Goal: Task Accomplishment & Management: Use online tool/utility

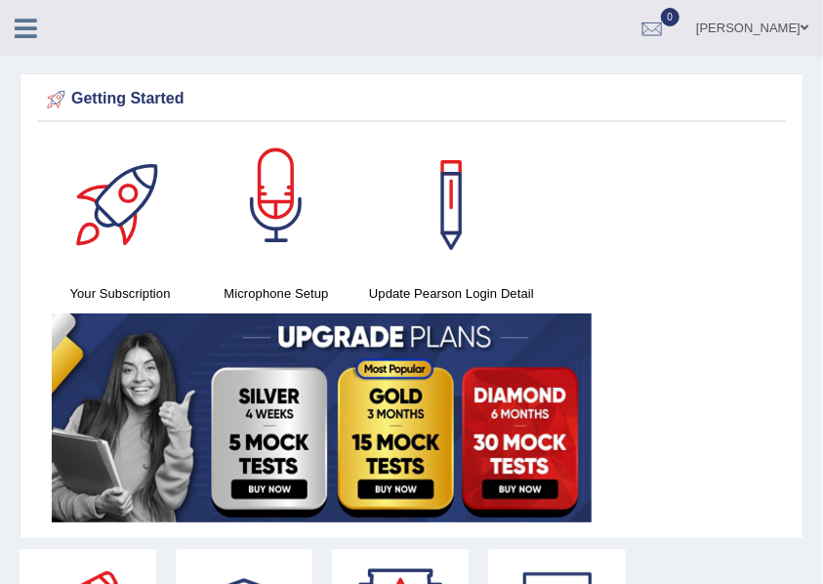
click at [281, 269] on div at bounding box center [276, 205] width 137 height 137
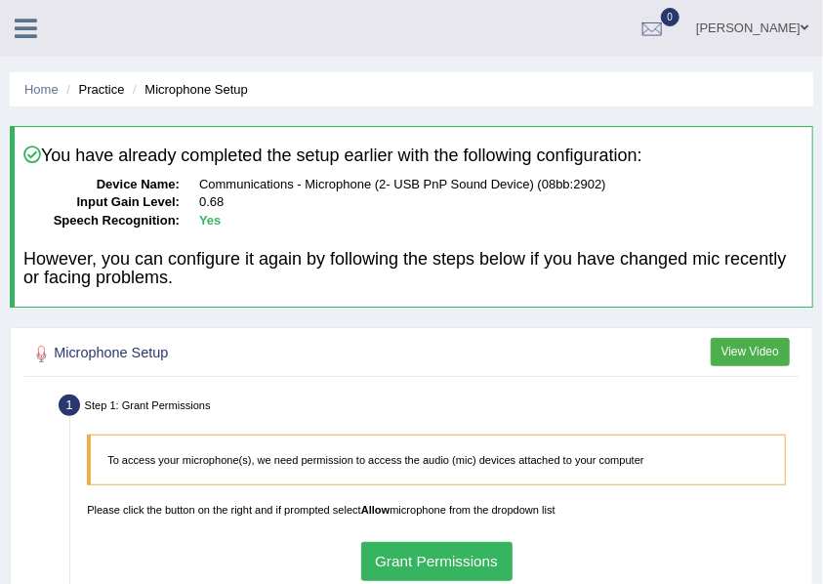
click at [26, 16] on icon at bounding box center [26, 28] width 22 height 25
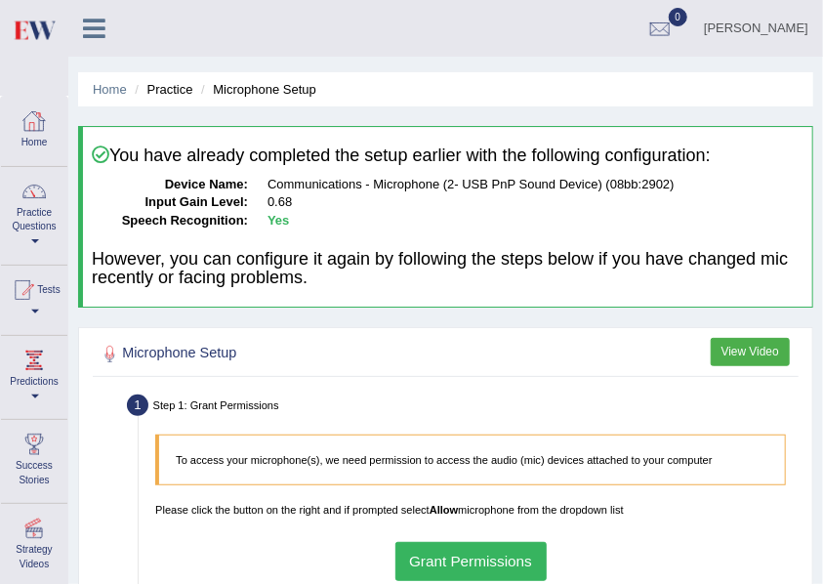
click at [141, 93] on li "Practice" at bounding box center [161, 89] width 62 height 19
click at [102, 92] on link "Home" at bounding box center [110, 89] width 34 height 15
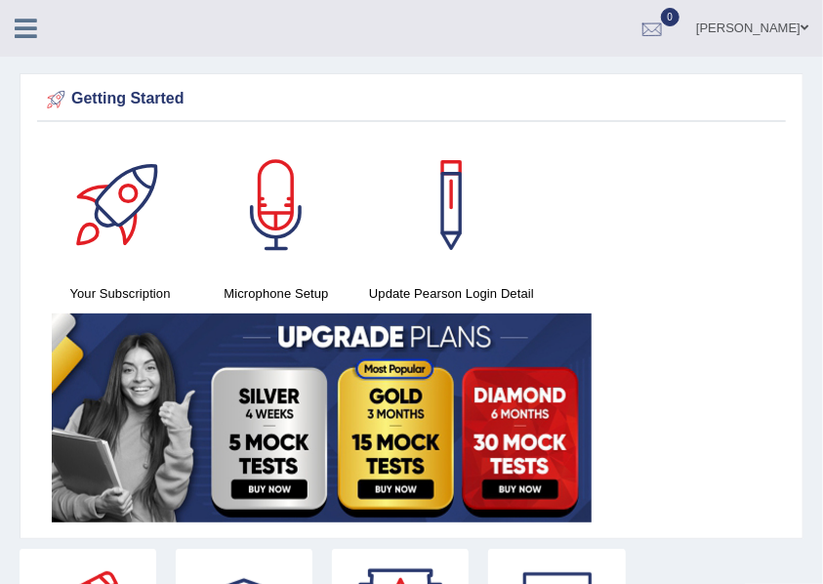
click at [667, 32] on div at bounding box center [651, 29] width 29 height 29
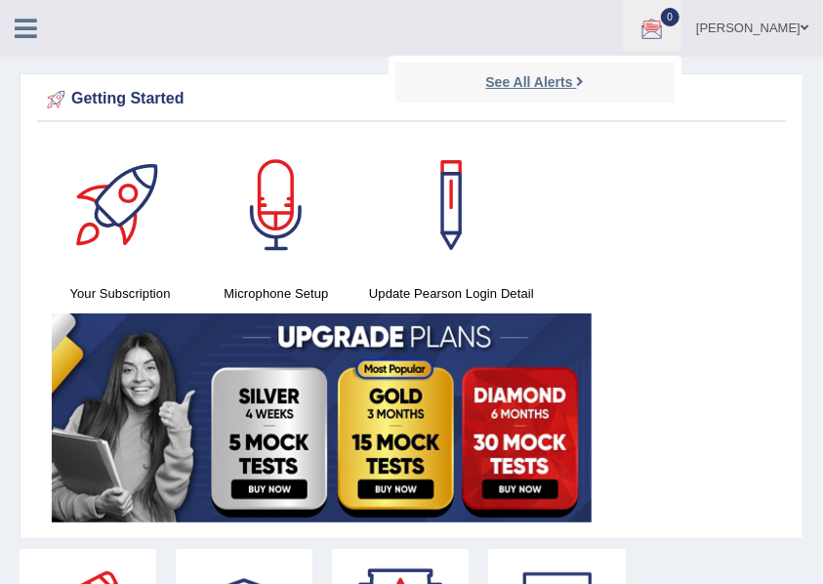
click at [572, 86] on strong "See All Alerts" at bounding box center [528, 82] width 87 height 16
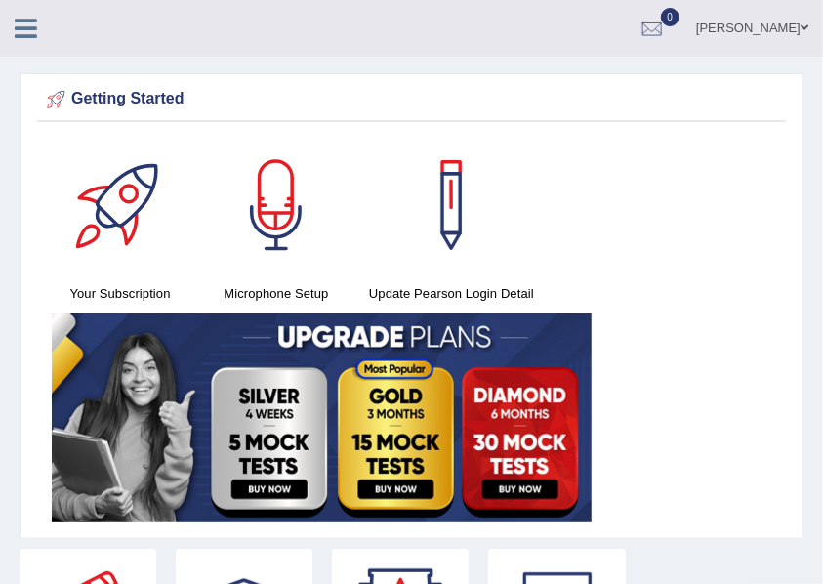
click at [28, 36] on icon at bounding box center [26, 28] width 22 height 25
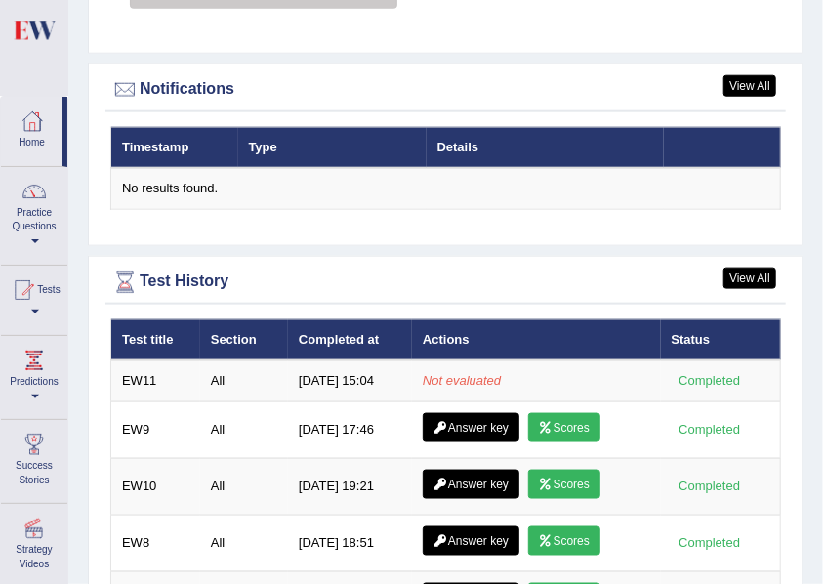
scroll to position [2668, 0]
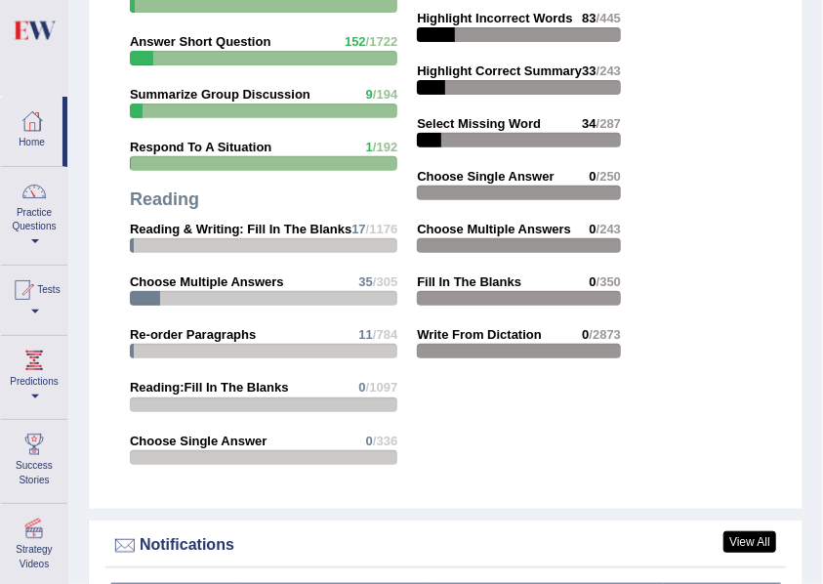
click at [449, 239] on div at bounding box center [519, 245] width 204 height 15
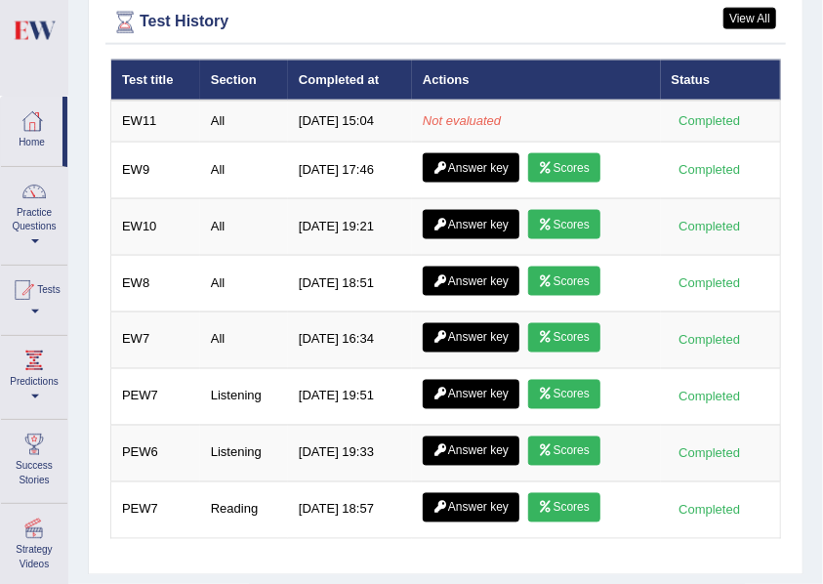
scroll to position [3058, 0]
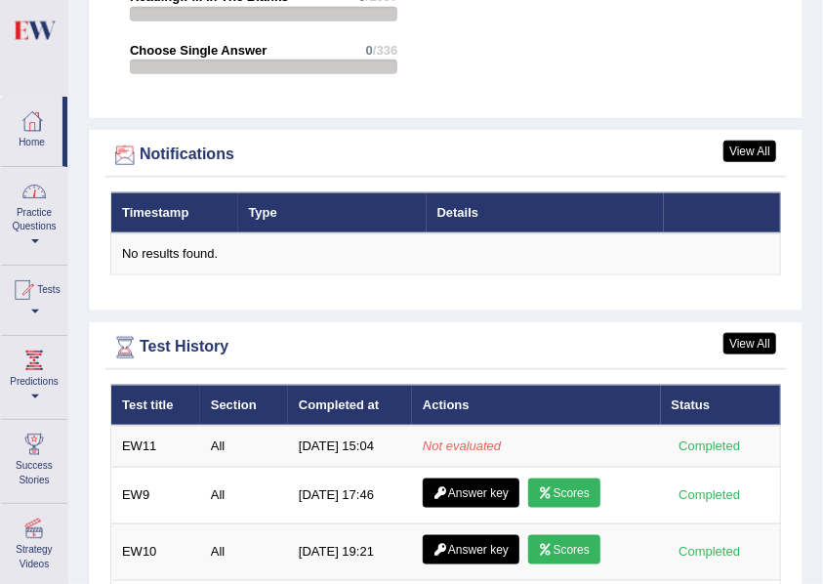
click at [49, 212] on link "Practice Questions" at bounding box center [34, 213] width 66 height 92
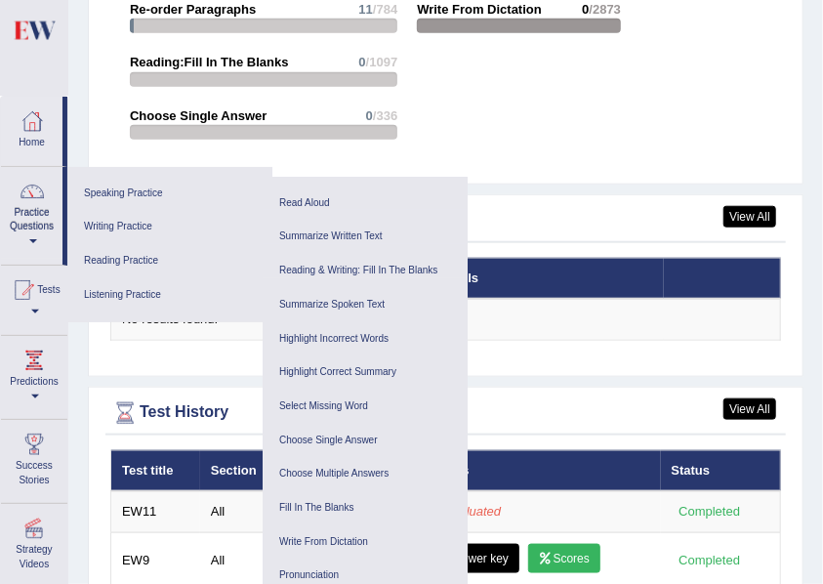
scroll to position [2929, 0]
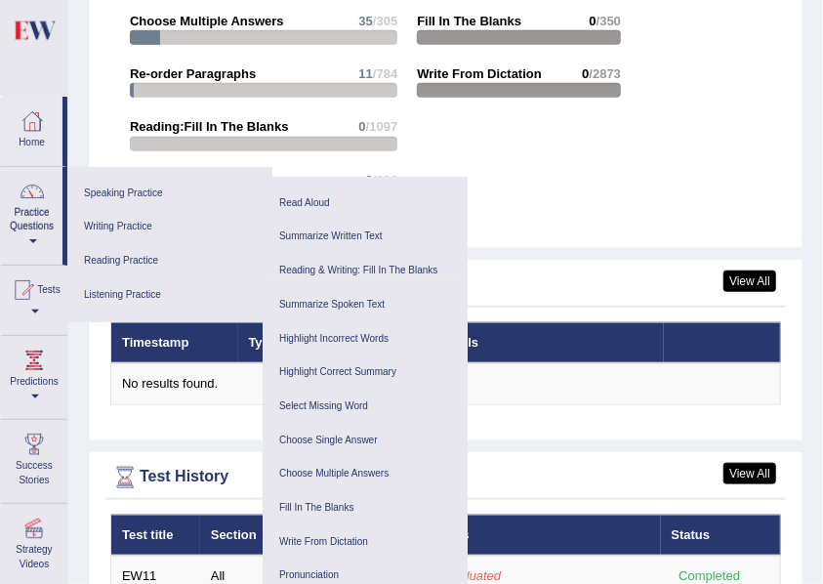
click at [21, 135] on link "Home" at bounding box center [31, 128] width 61 height 63
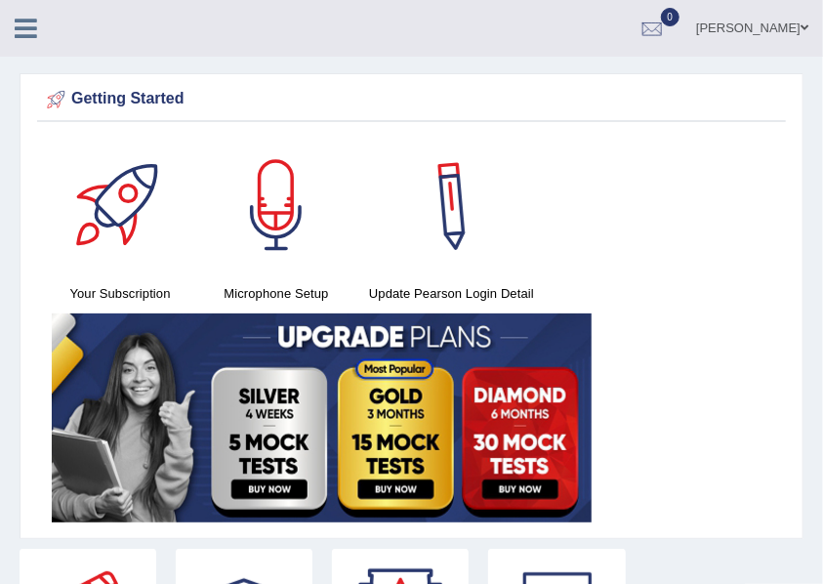
click at [456, 226] on div at bounding box center [451, 205] width 137 height 137
click at [667, 31] on div at bounding box center [651, 29] width 29 height 29
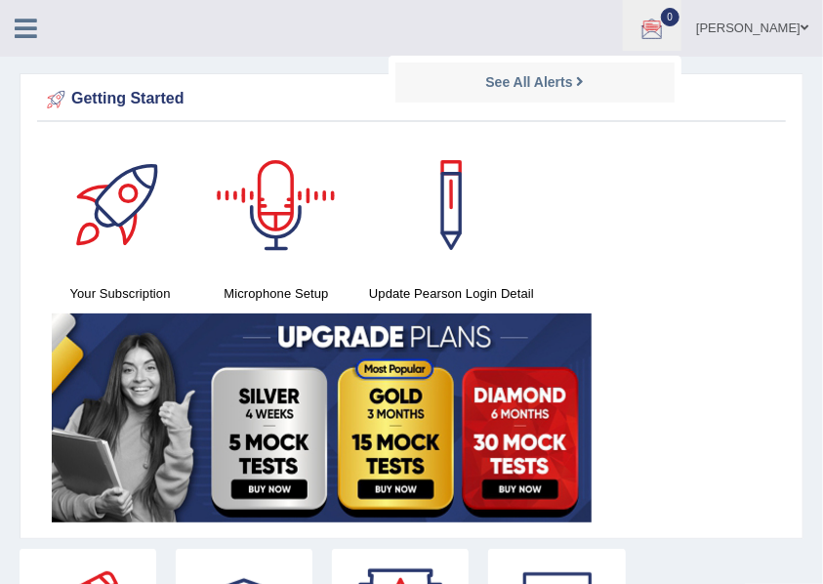
click at [25, 25] on icon at bounding box center [26, 28] width 22 height 25
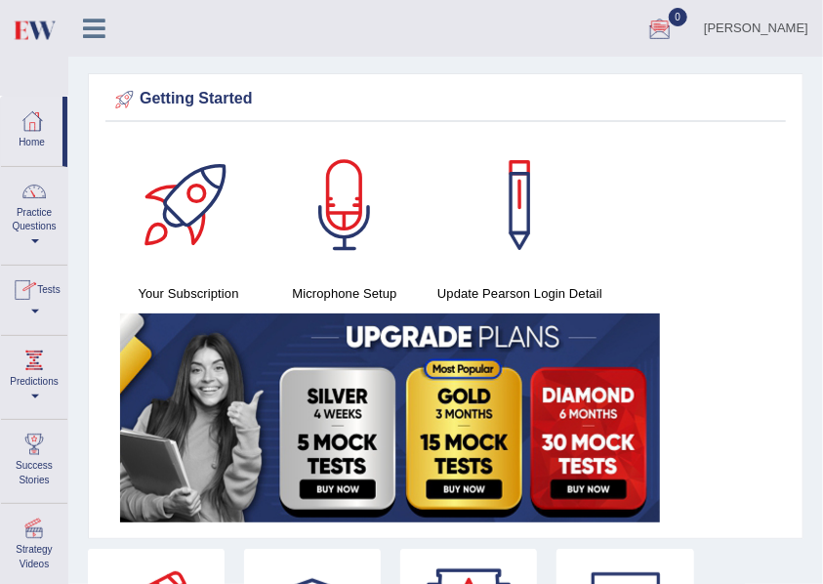
click at [37, 299] on div at bounding box center [22, 289] width 29 height 29
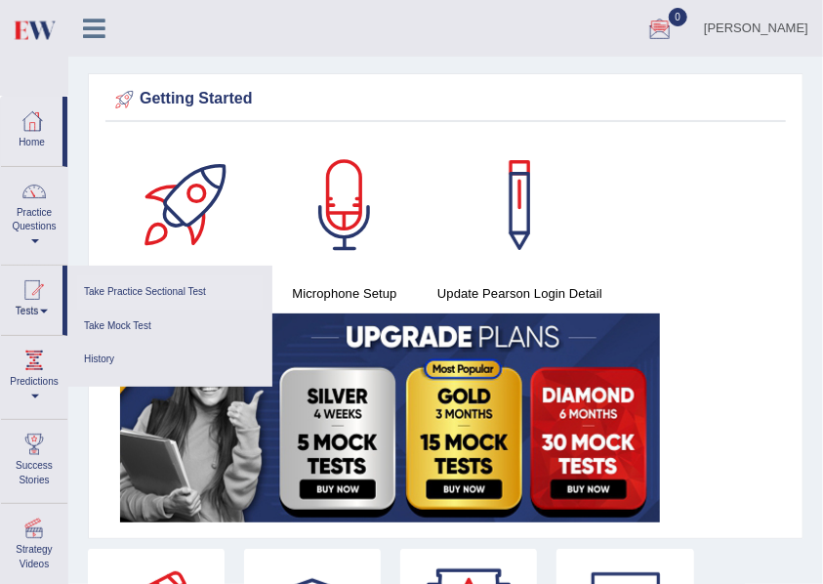
click at [171, 294] on link "Take Practice Sectional Test" at bounding box center [169, 292] width 185 height 34
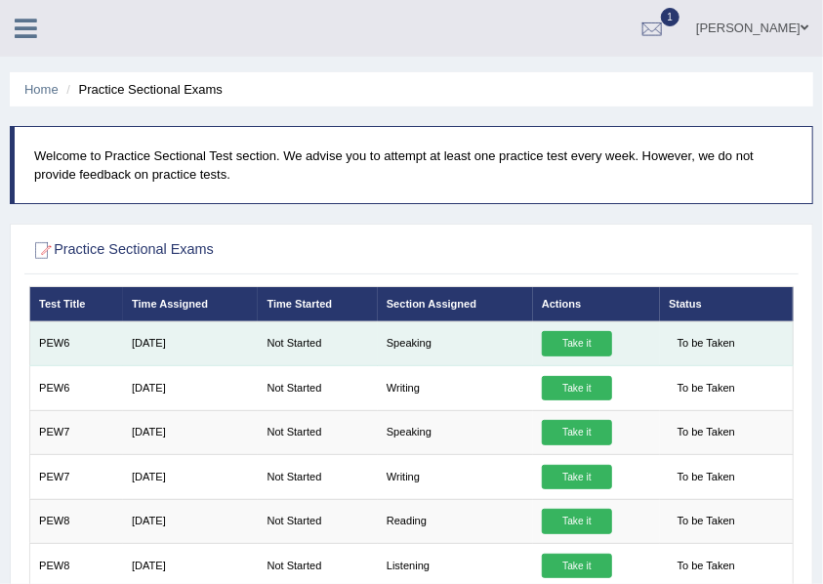
click at [580, 337] on link "Take it" at bounding box center [577, 343] width 70 height 25
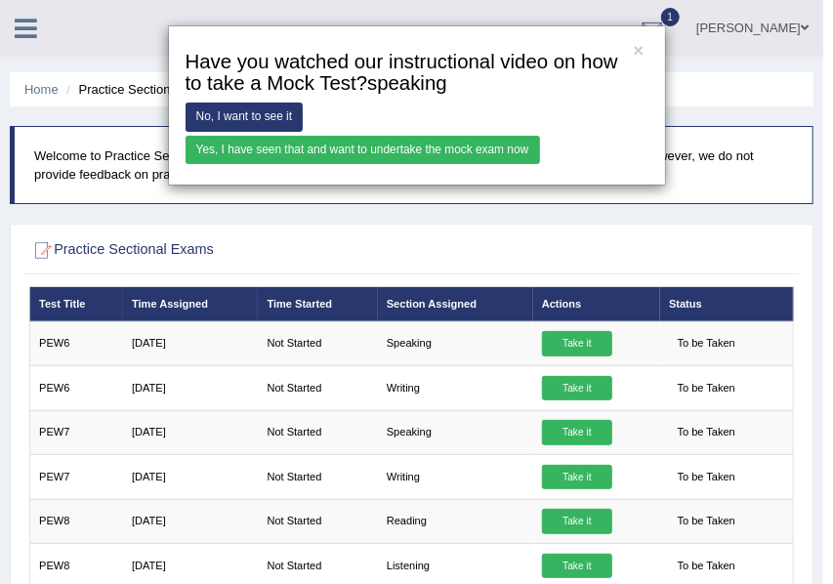
click at [316, 137] on link "Yes, I have seen that and want to undertake the mock exam now" at bounding box center [362, 150] width 354 height 28
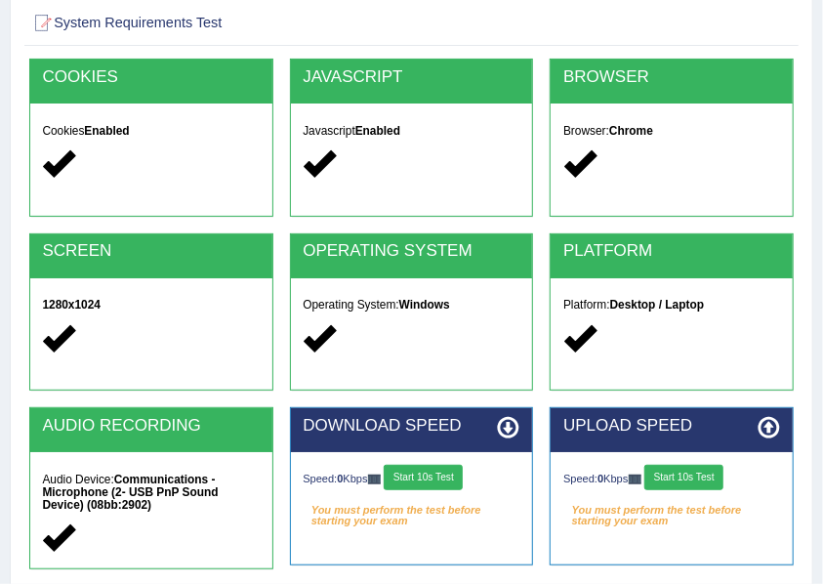
scroll to position [195, 0]
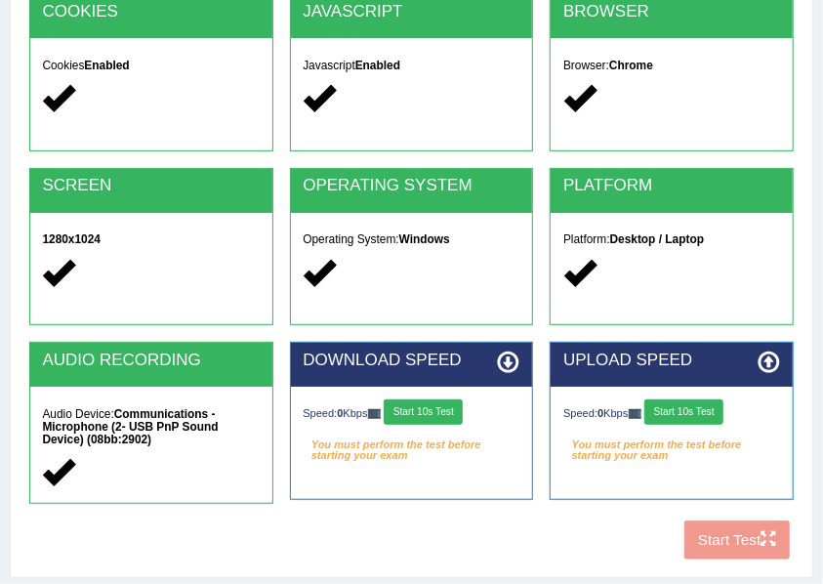
click at [430, 406] on button "Start 10s Test" at bounding box center [423, 411] width 79 height 25
click at [703, 414] on button "Start 10s Test" at bounding box center [683, 411] width 79 height 25
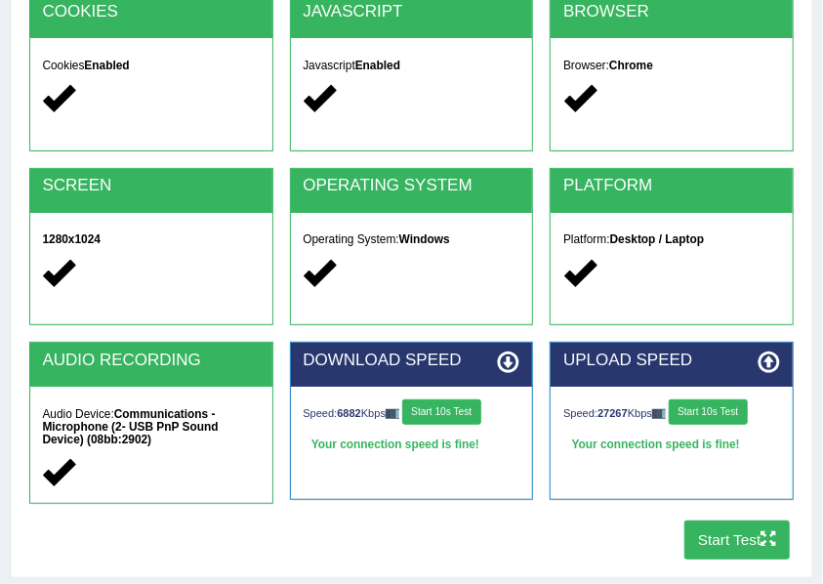
click at [749, 547] on button "Start Test" at bounding box center [737, 539] width 106 height 38
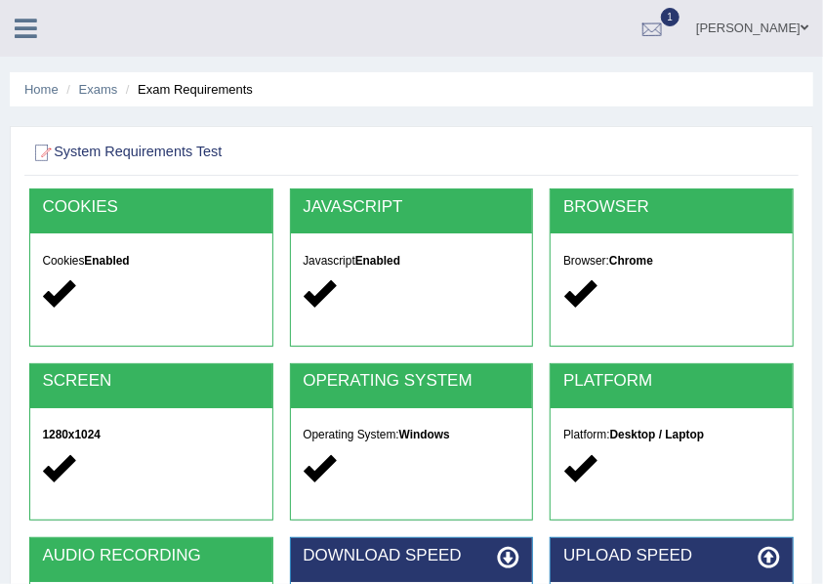
click at [667, 27] on div at bounding box center [651, 29] width 29 height 29
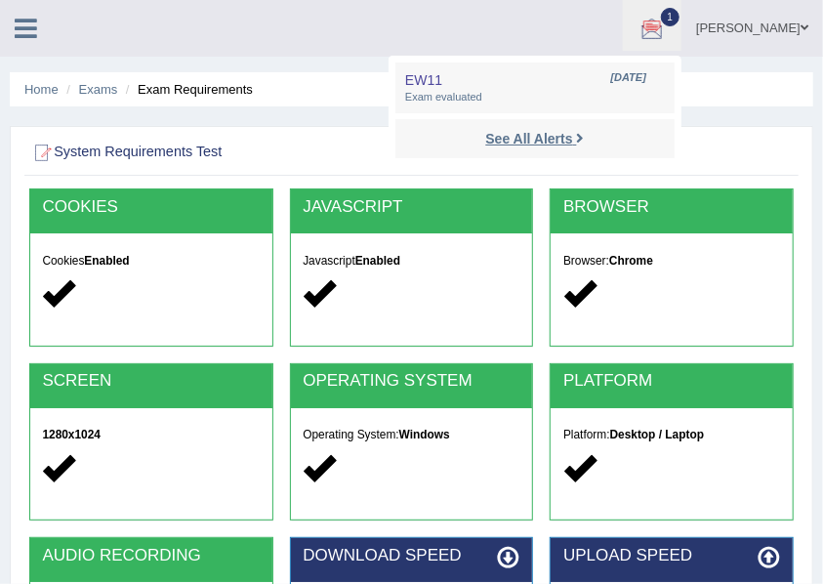
click at [560, 133] on strong "See All Alerts" at bounding box center [528, 139] width 87 height 16
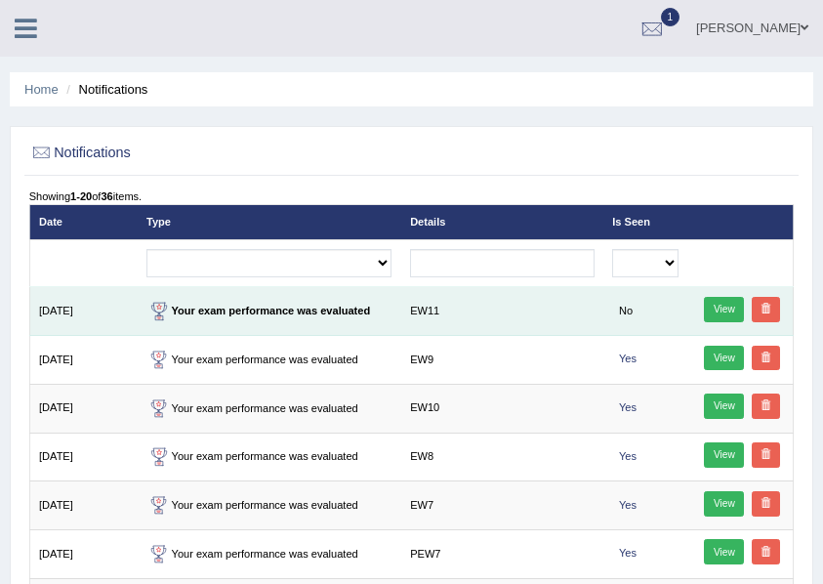
click at [284, 314] on td "Your exam performance was evaluated" at bounding box center [270, 311] width 264 height 49
click at [724, 310] on link "View" at bounding box center [724, 309] width 40 height 25
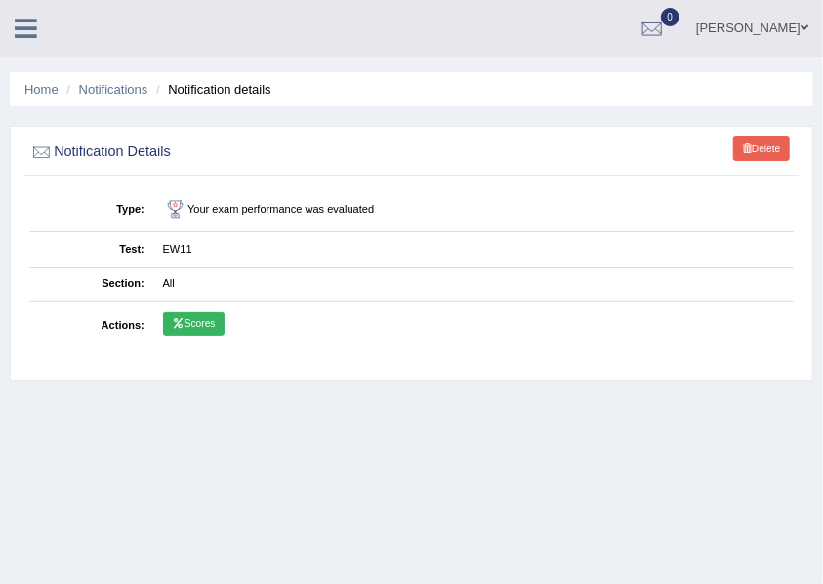
click at [201, 326] on link "Scores" at bounding box center [193, 323] width 61 height 25
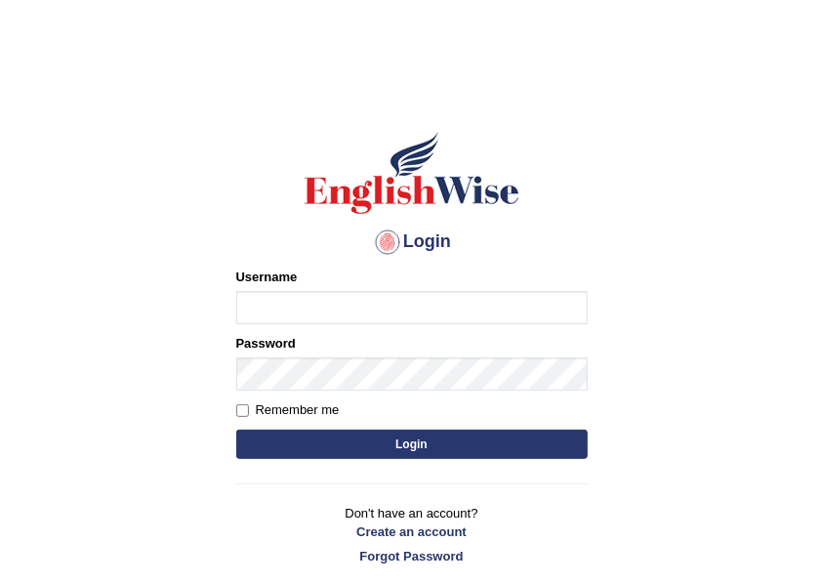
drag, startPoint x: 0, startPoint y: 0, endPoint x: 256, endPoint y: 312, distance: 403.7
click at [256, 312] on input "Username" at bounding box center [411, 307] width 351 height 33
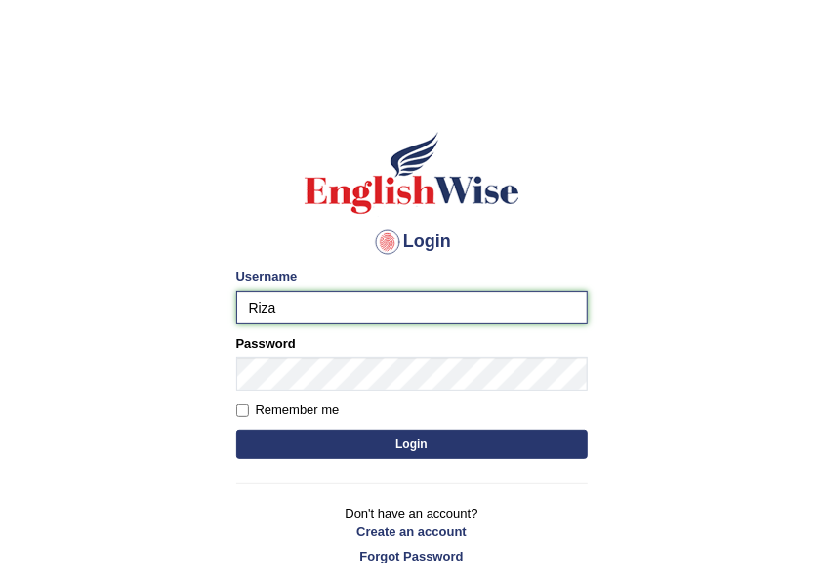
click at [286, 310] on input "Riza" at bounding box center [411, 307] width 351 height 33
type input "RizaA"
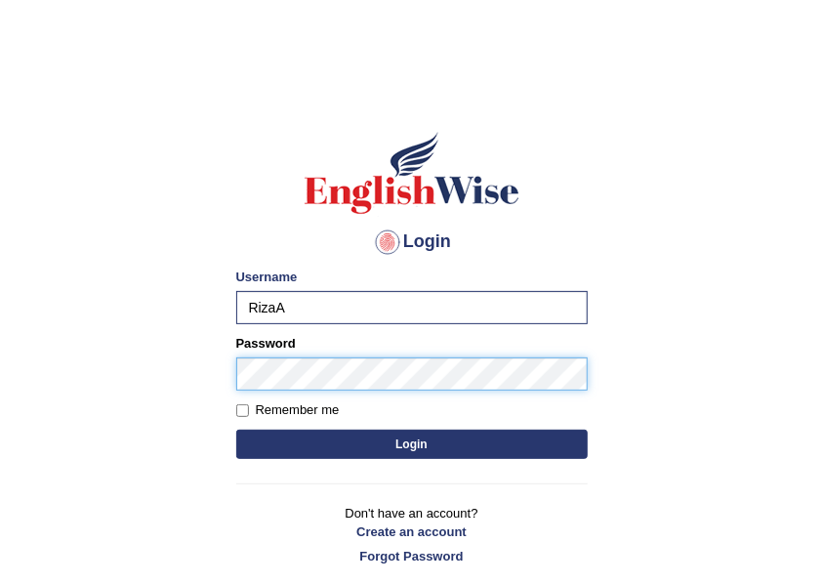
click at [236, 430] on button "Login" at bounding box center [411, 444] width 351 height 29
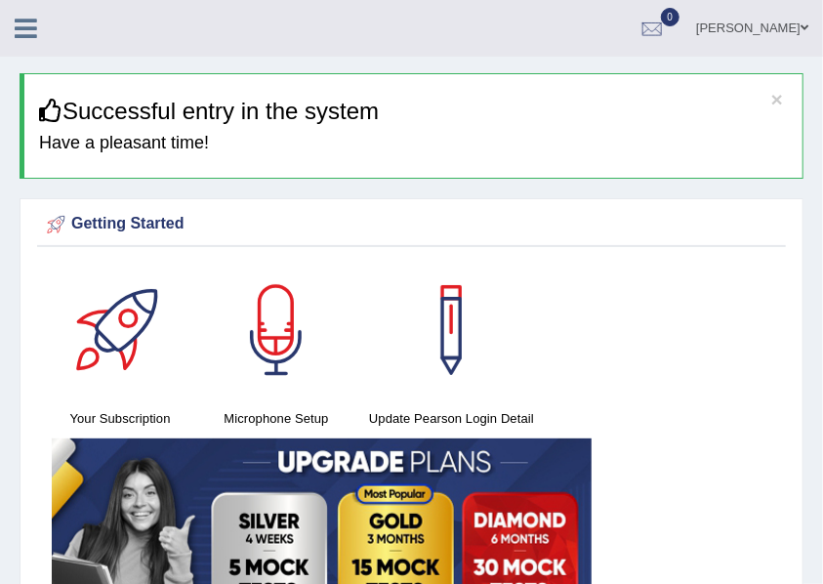
click at [36, 29] on icon at bounding box center [26, 28] width 22 height 25
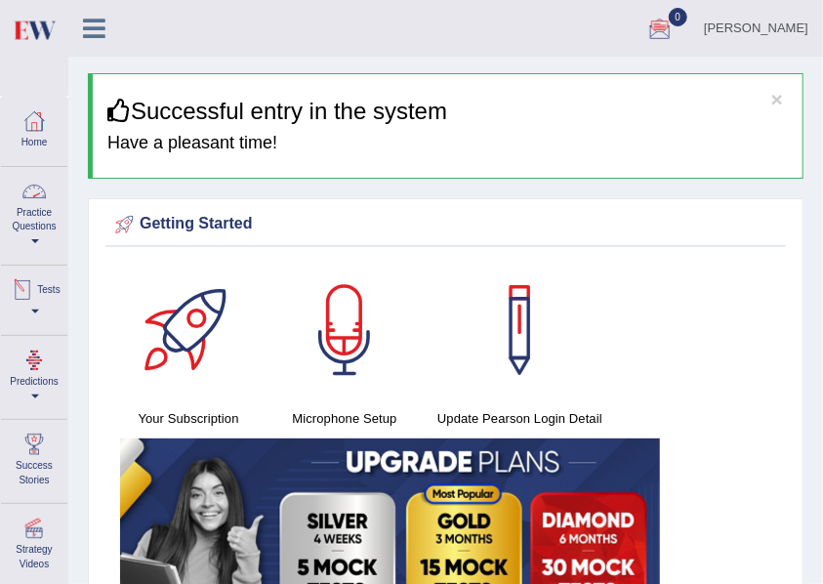
click at [38, 209] on link "Practice Questions" at bounding box center [34, 213] width 66 height 92
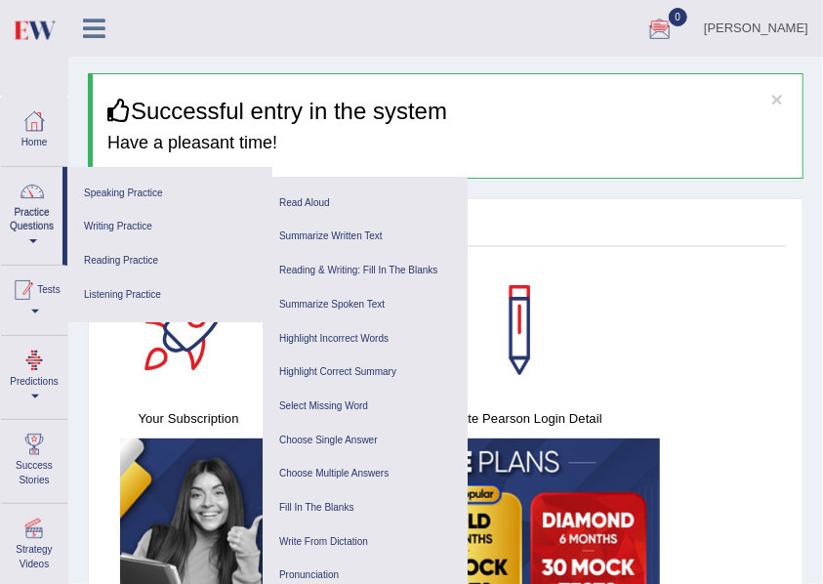
click at [37, 299] on div at bounding box center [22, 289] width 29 height 29
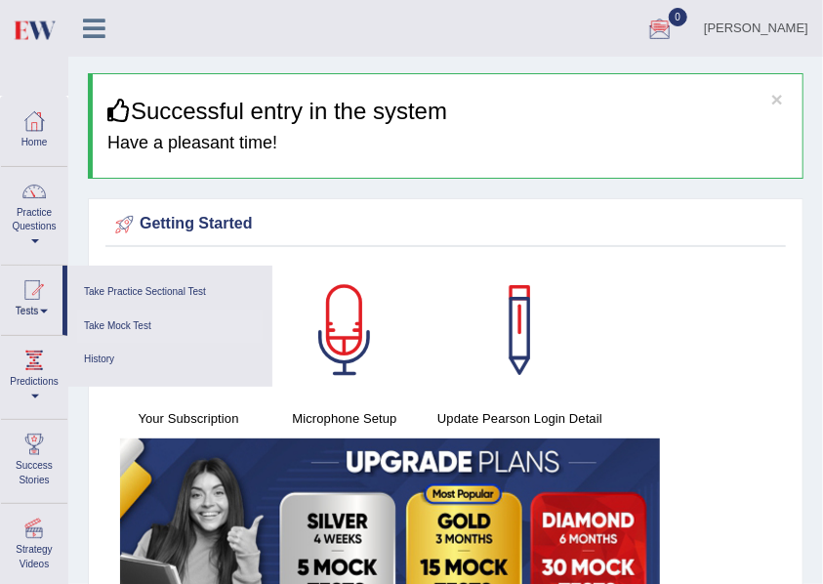
click at [129, 328] on link "Take Mock Test" at bounding box center [169, 326] width 185 height 34
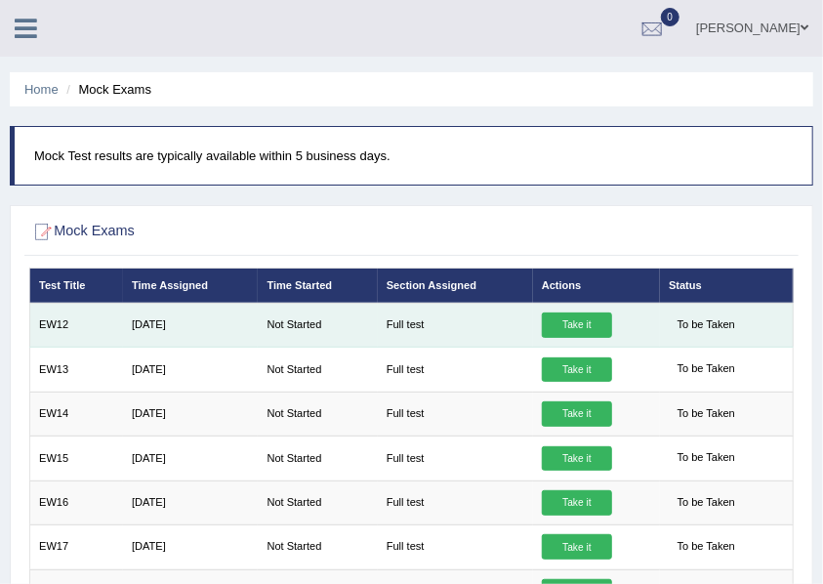
click at [574, 325] on link "Take it" at bounding box center [577, 324] width 70 height 25
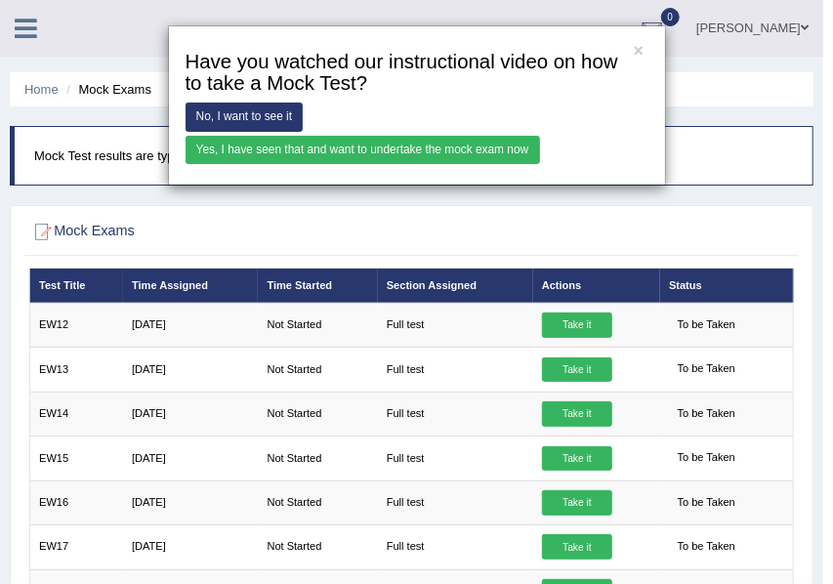
click at [355, 153] on link "Yes, I have seen that and want to undertake the mock exam now" at bounding box center [362, 150] width 354 height 28
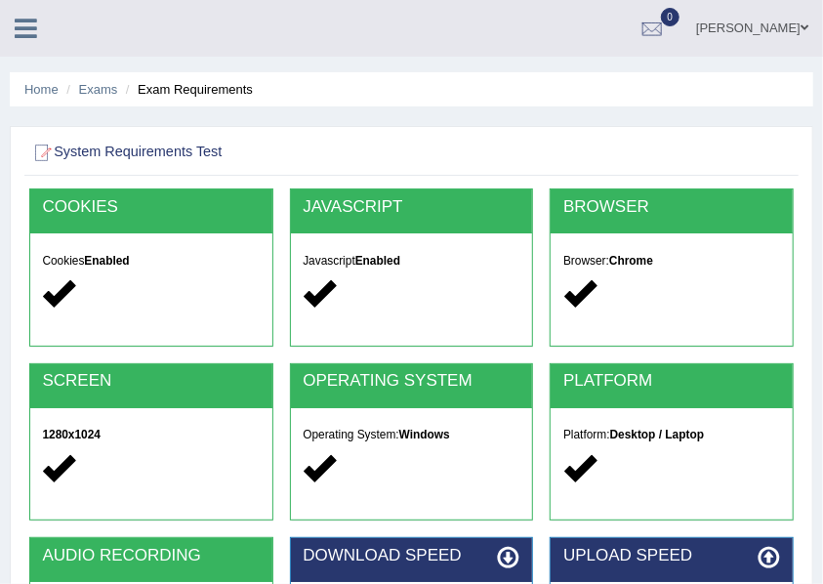
scroll to position [195, 0]
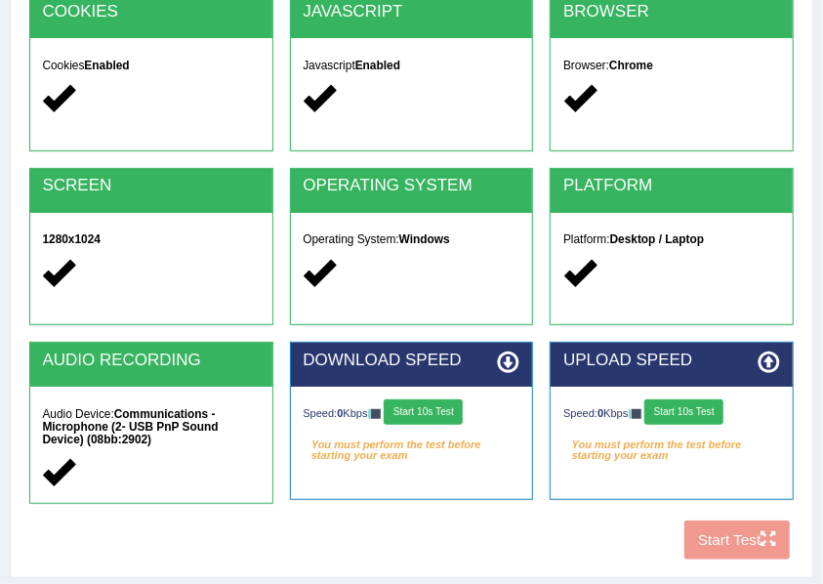
click at [439, 410] on button "Start 10s Test" at bounding box center [423, 411] width 79 height 25
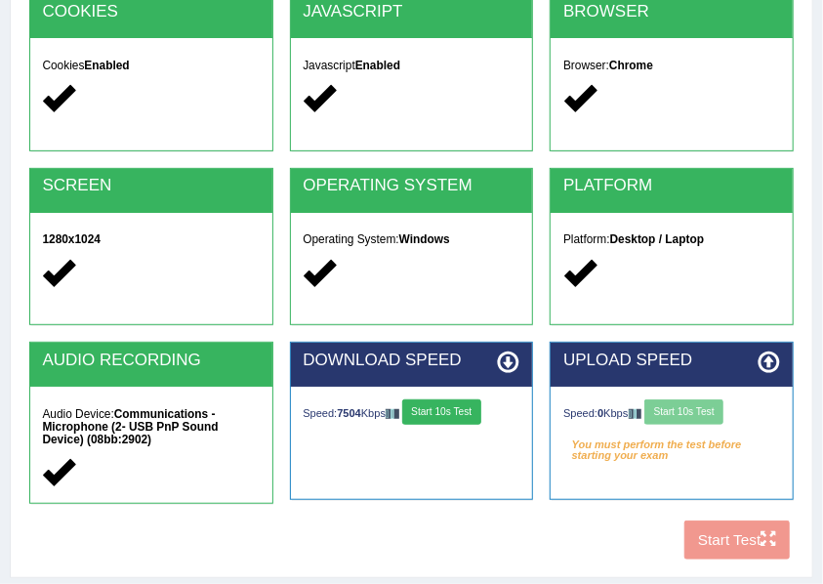
click at [697, 410] on div "Speed: 0 Kbps Start 10s Test" at bounding box center [671, 413] width 217 height 29
click at [728, 532] on div "COOKIES Cookies Enabled JAVASCRIPT Javascript Enabled BROWSER Browser: Chrome S…" at bounding box center [410, 280] width 773 height 575
click at [693, 406] on button "Start 10s Test" at bounding box center [683, 411] width 79 height 25
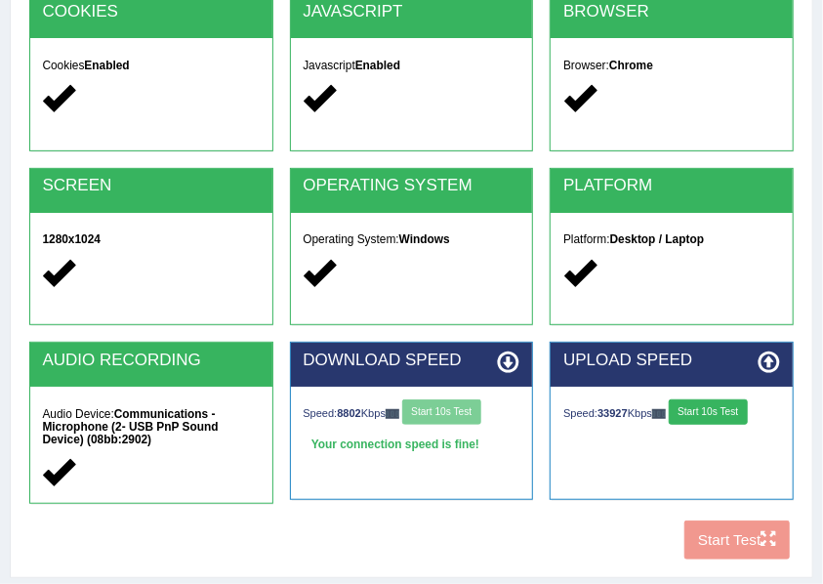
click at [450, 409] on div "Speed: 8802 Kbps Start 10s Test" at bounding box center [411, 413] width 217 height 29
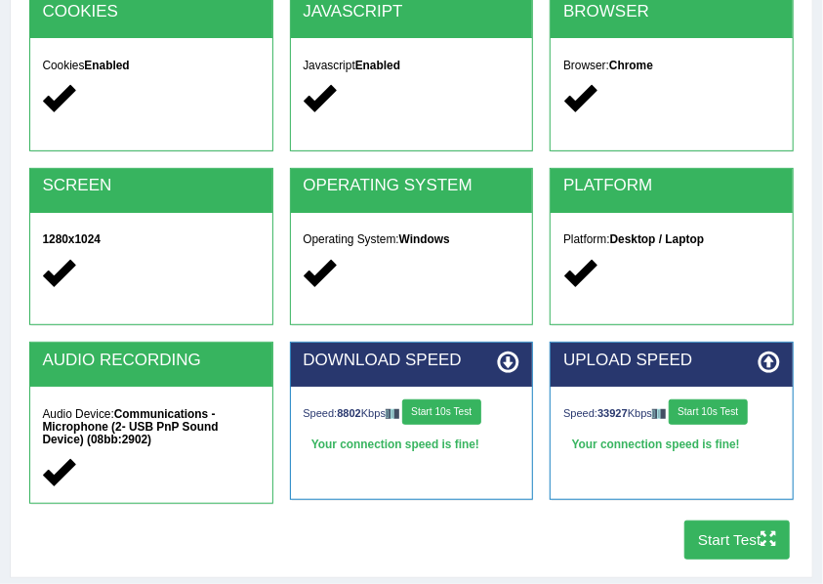
click at [754, 541] on button "Start Test" at bounding box center [737, 539] width 106 height 38
